Goal: Information Seeking & Learning: Find specific fact

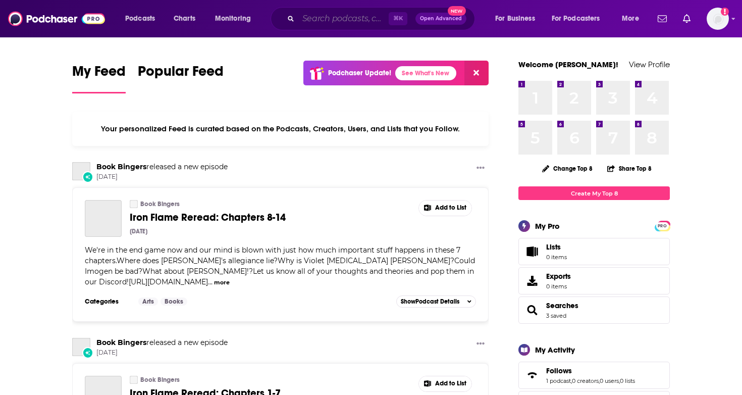
click at [354, 23] on input "Search podcasts, credits, & more..." at bounding box center [343, 19] width 90 height 16
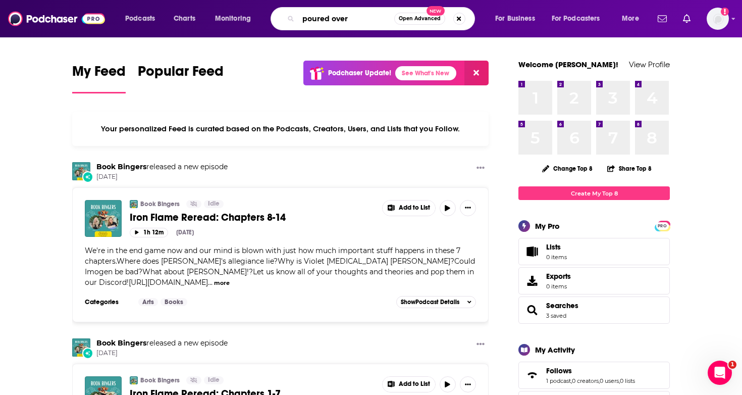
type input "poured over"
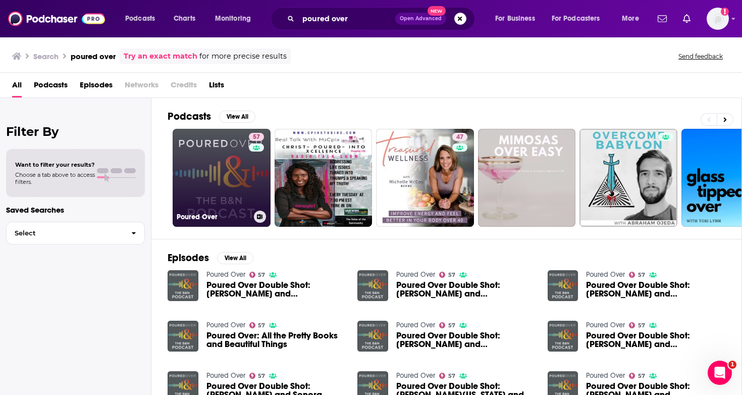
click at [216, 150] on link "57 Poured Over" at bounding box center [222, 178] width 98 height 98
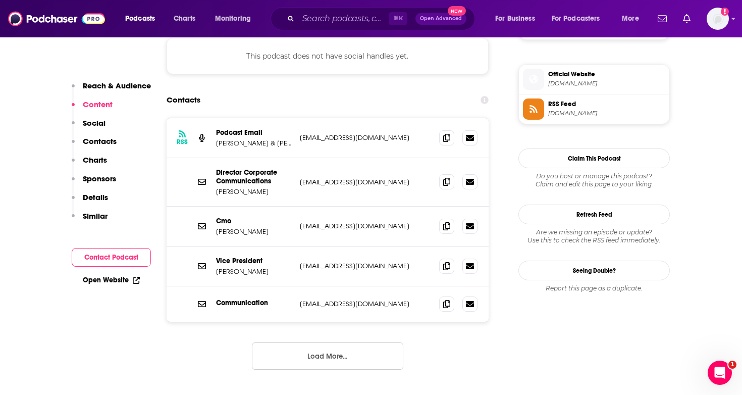
scroll to position [868, 0]
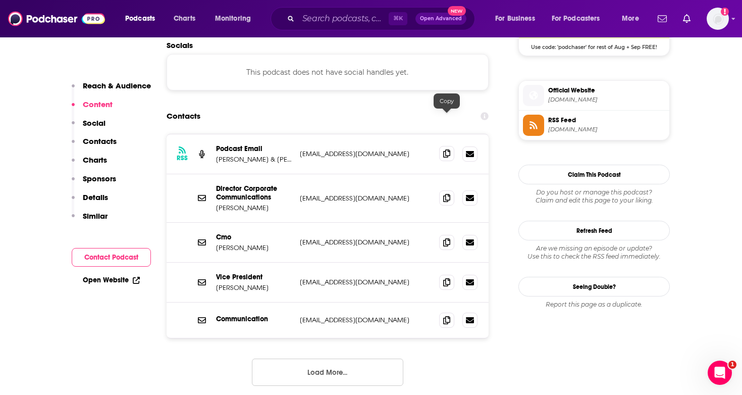
click at [447, 146] on span at bounding box center [446, 153] width 15 height 15
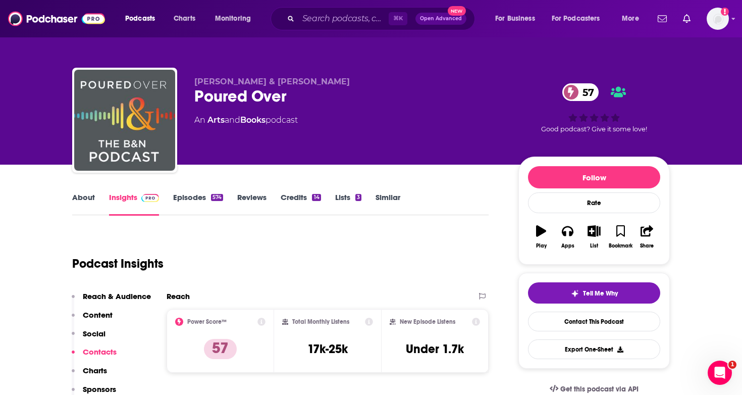
scroll to position [0, 0]
click at [83, 197] on link "About" at bounding box center [83, 203] width 23 height 23
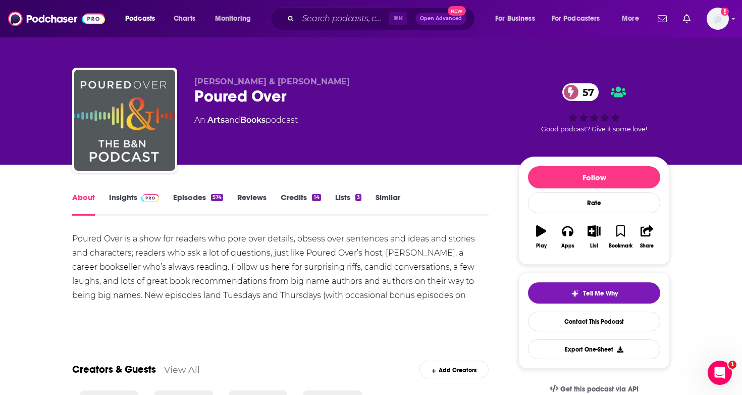
scroll to position [66, 0]
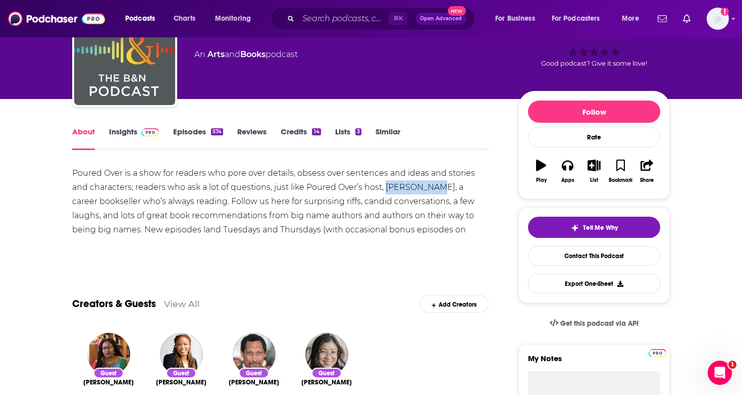
drag, startPoint x: 385, startPoint y: 185, endPoint x: 437, endPoint y: 187, distance: 51.5
click at [437, 187] on div "Poured Over is a show for readers who pore over details, obsess over sentences …" at bounding box center [280, 208] width 416 height 85
copy div "[PERSON_NAME]"
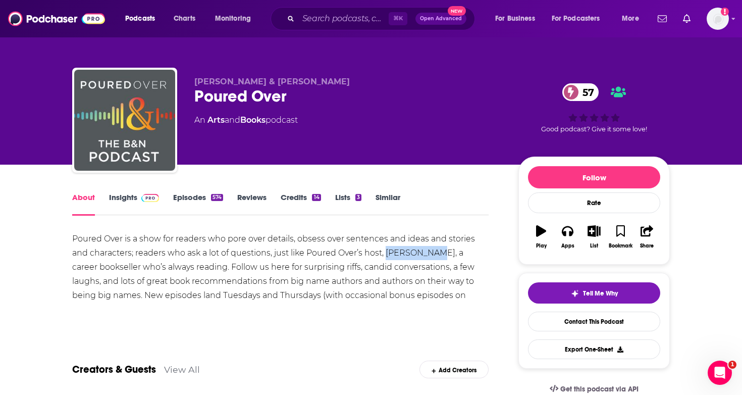
scroll to position [0, 0]
click at [115, 200] on link "Insights" at bounding box center [134, 203] width 50 height 23
